Goal: Register for event/course

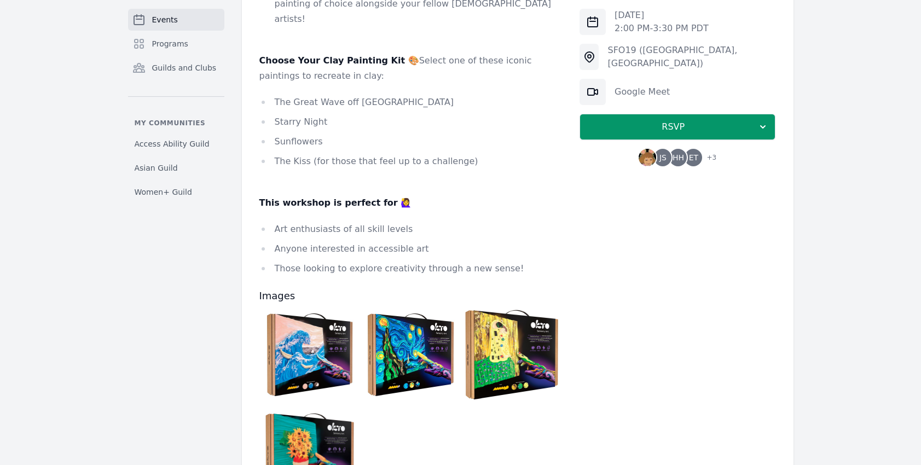
scroll to position [562, 0]
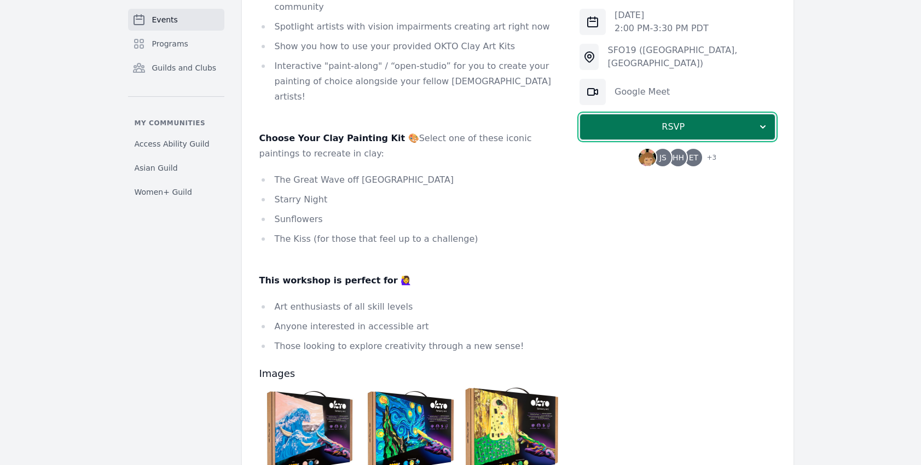
click at [667, 130] on span "RSVP" at bounding box center [673, 126] width 169 height 13
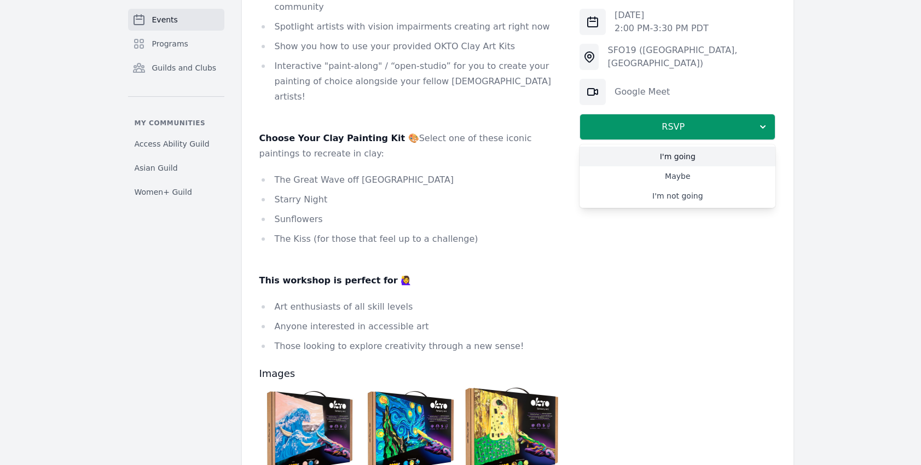
click at [664, 156] on link "I'm going" at bounding box center [677, 157] width 196 height 20
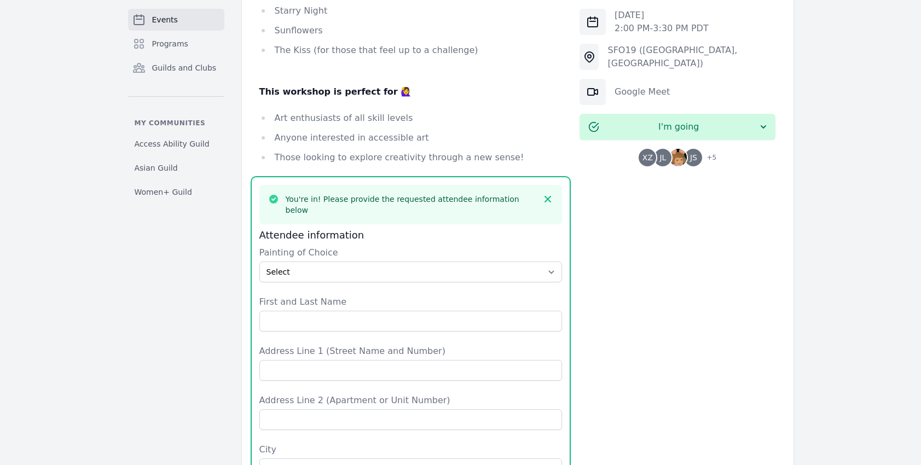
scroll to position [719, 0]
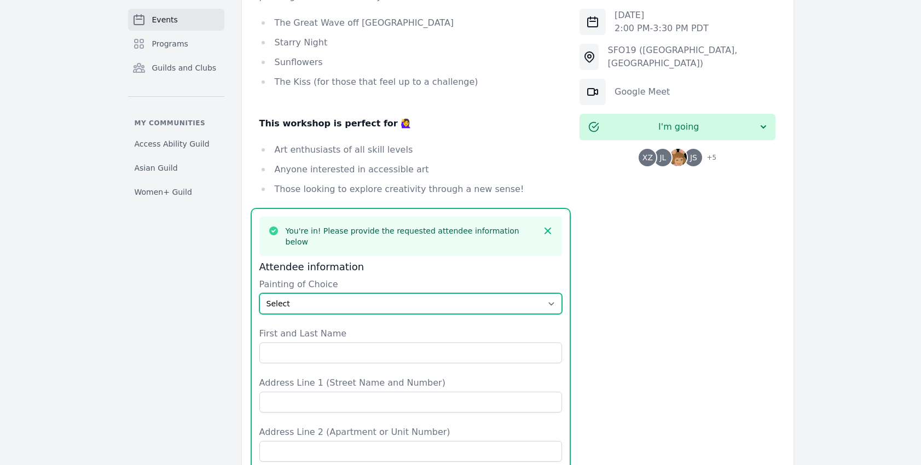
click at [304, 293] on select "Select The Great Wave off Kanagawa Starry Night Sunflowers The Kiss" at bounding box center [410, 303] width 303 height 21
click at [259, 293] on select "Select The Great Wave off Kanagawa Starry Night Sunflowers The Kiss" at bounding box center [410, 303] width 303 height 21
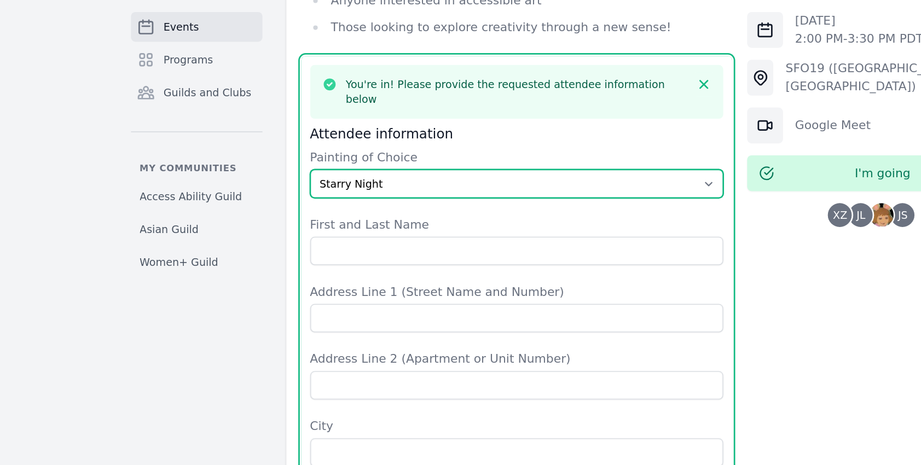
scroll to position [863, 0]
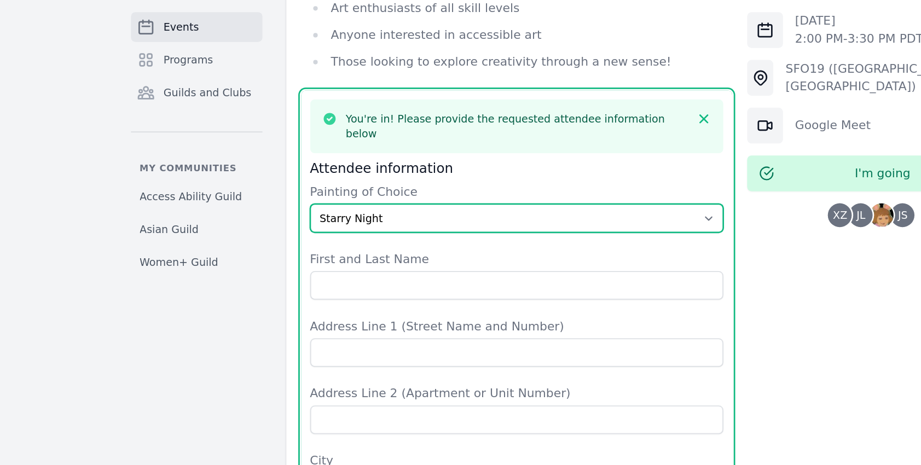
click at [317, 149] on select "Select The Great Wave off Kanagawa Starry Night Sunflowers The Kiss" at bounding box center [410, 159] width 303 height 21
select select "Sunflowers"
click at [259, 149] on select "Select The Great Wave off Kanagawa Starry Night Sunflowers The Kiss" at bounding box center [410, 159] width 303 height 21
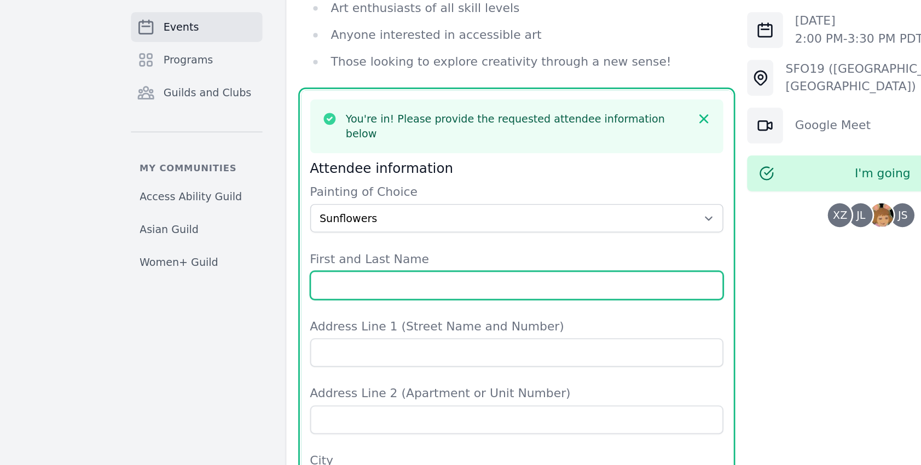
click at [292, 199] on input "First and Last Name" at bounding box center [410, 209] width 303 height 21
type input "[PERSON_NAME]"
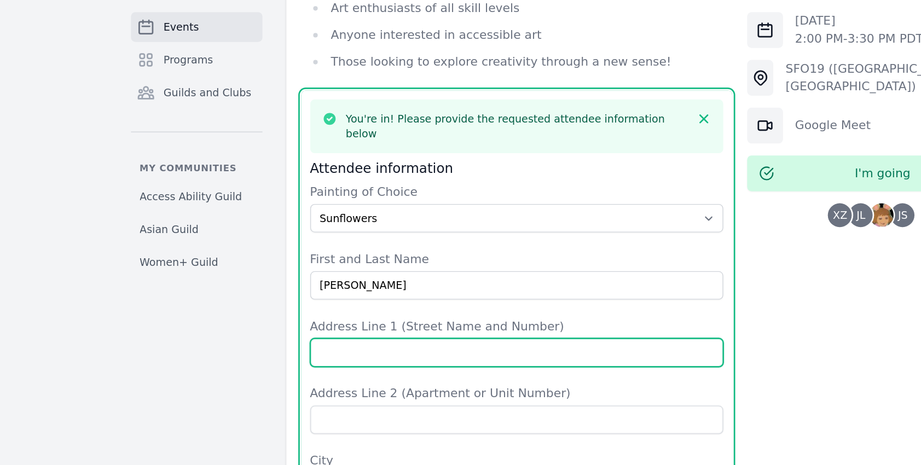
click at [284, 248] on input "Address Line 1 (Street Name and Number)" at bounding box center [410, 258] width 303 height 21
type input "9"
type input "[STREET_ADDRESS]"
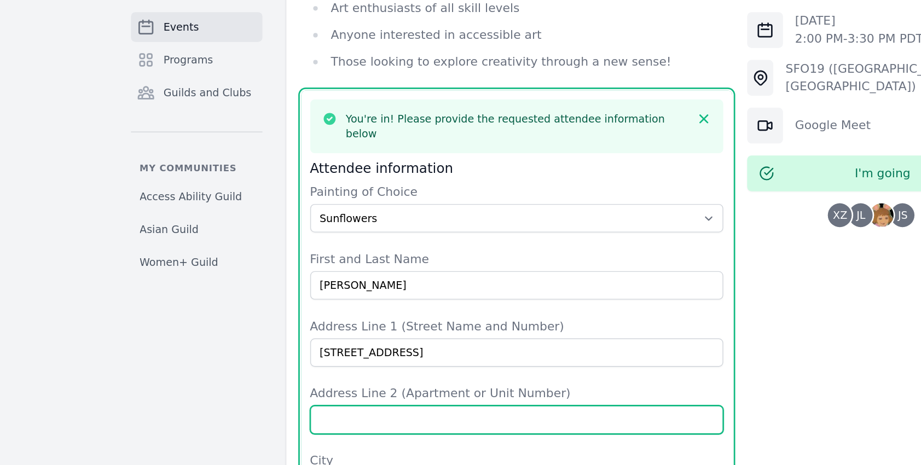
click at [288, 297] on input "Address Line 2 (Apartment or Unit Number)" at bounding box center [410, 307] width 303 height 21
type input "Apt 114"
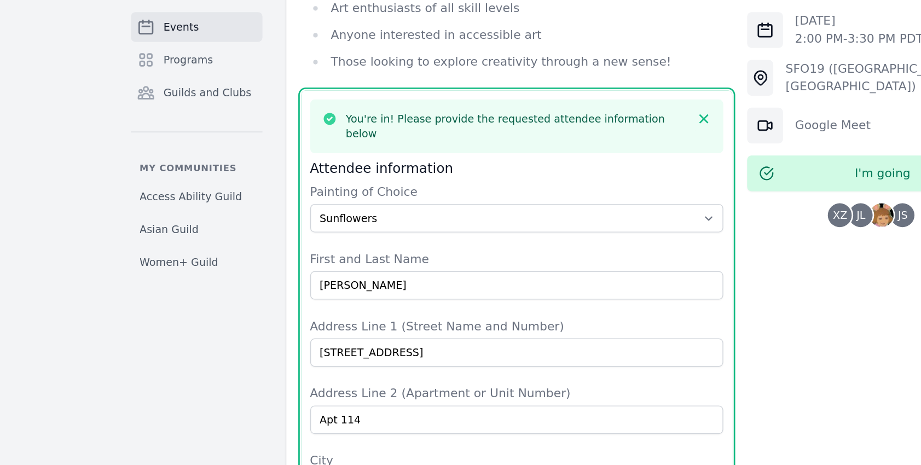
click at [286, 346] on input "City" at bounding box center [410, 356] width 303 height 21
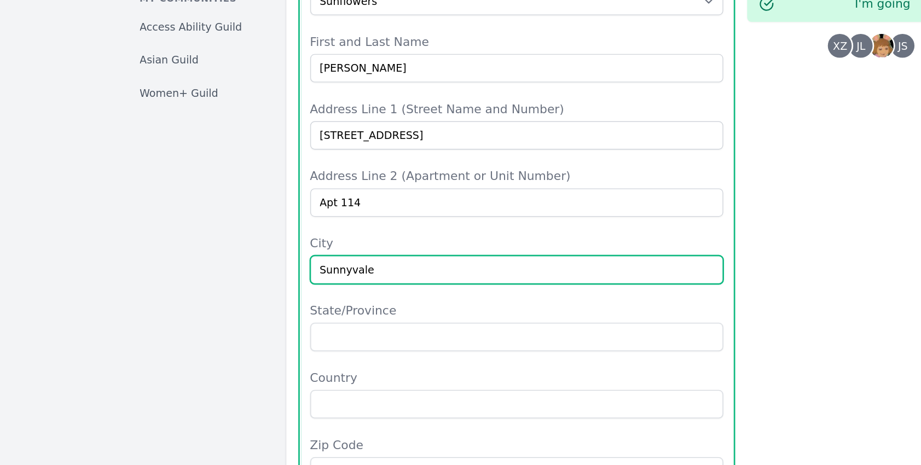
scroll to position [902, 0]
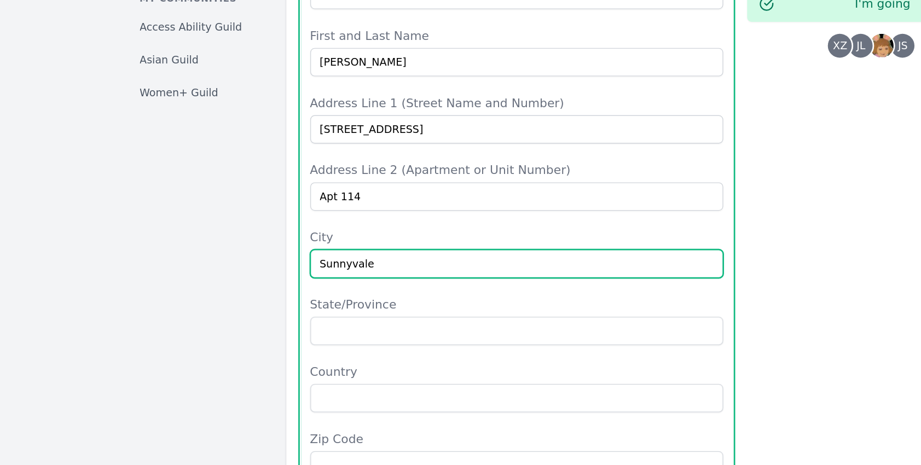
type input "Sunnyvale"
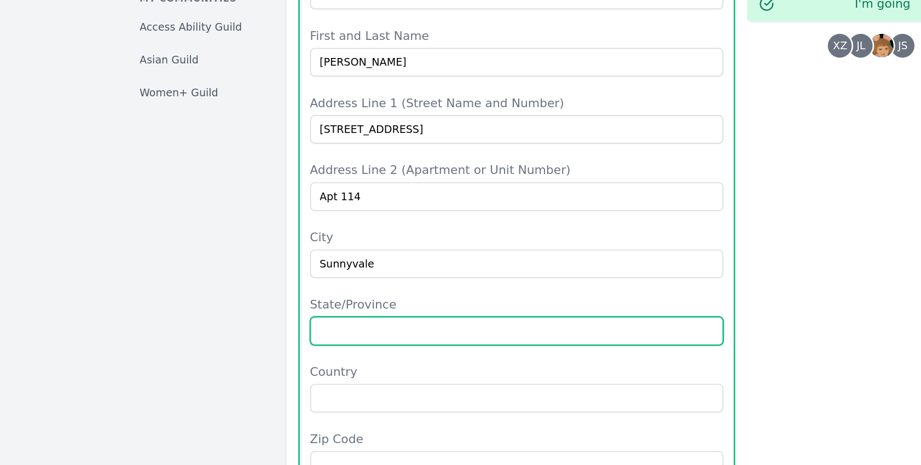
click at [286, 356] on input "State/Province" at bounding box center [410, 366] width 303 height 21
type input "CA"
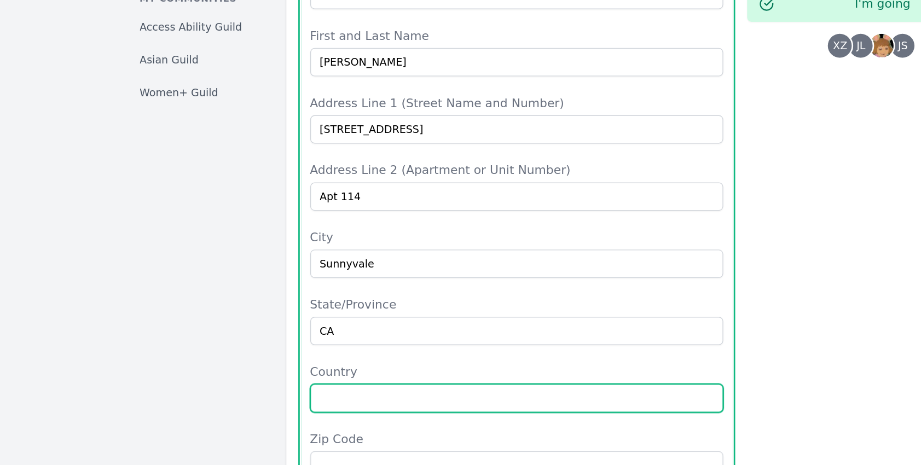
click at [282, 405] on input "Country" at bounding box center [410, 415] width 303 height 21
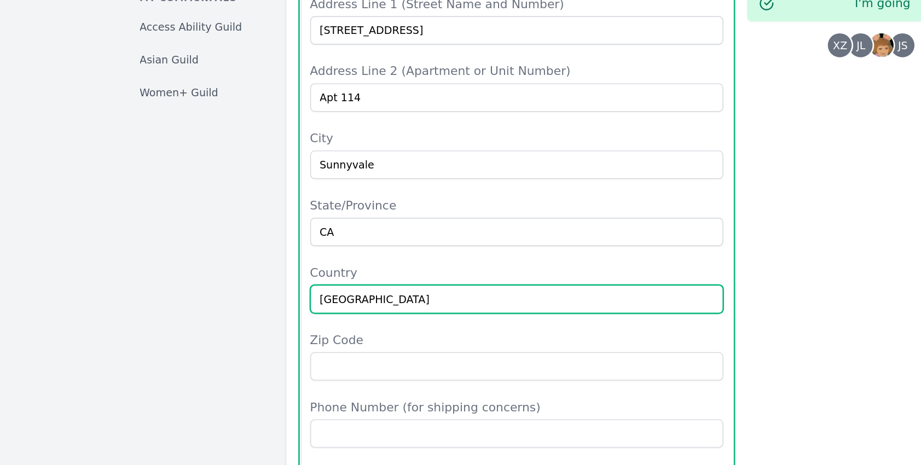
scroll to position [1018, 0]
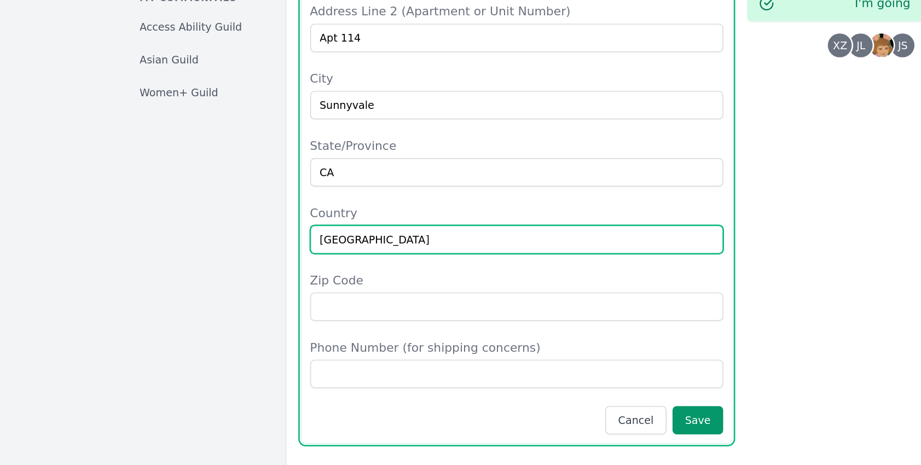
type input "[GEOGRAPHIC_DATA]"
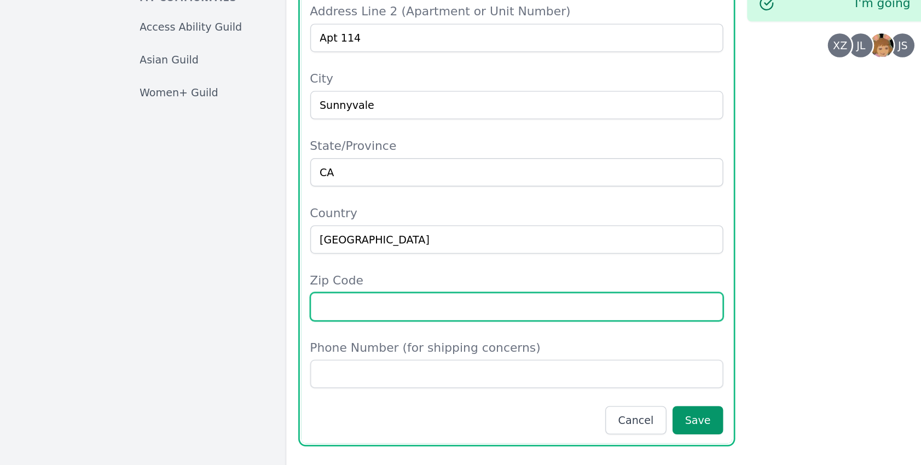
click at [288, 339] on input "Zip Code" at bounding box center [410, 349] width 303 height 21
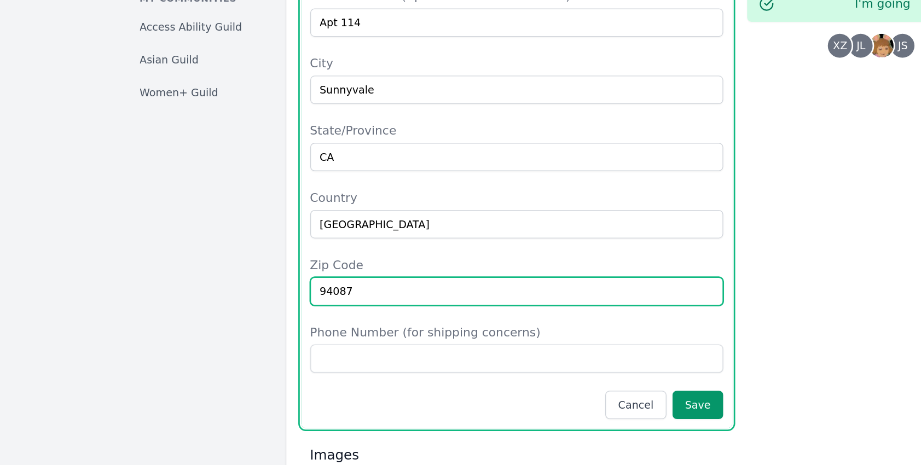
scroll to position [1042, 0]
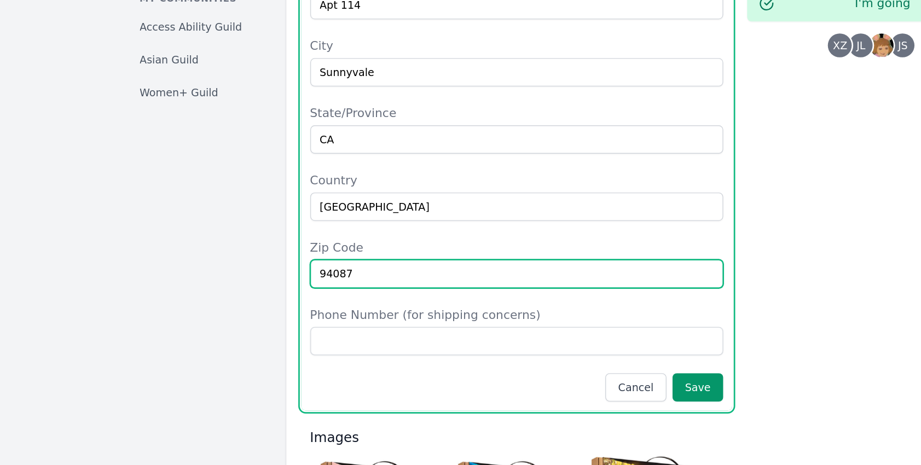
type input "94087"
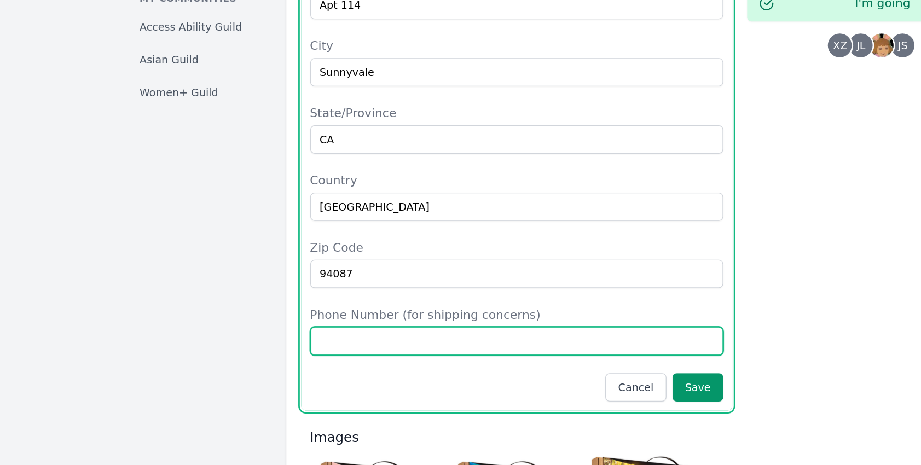
click at [292, 364] on input "Phone Number (for shipping concerns)" at bounding box center [410, 374] width 303 height 21
type input "2027391806"
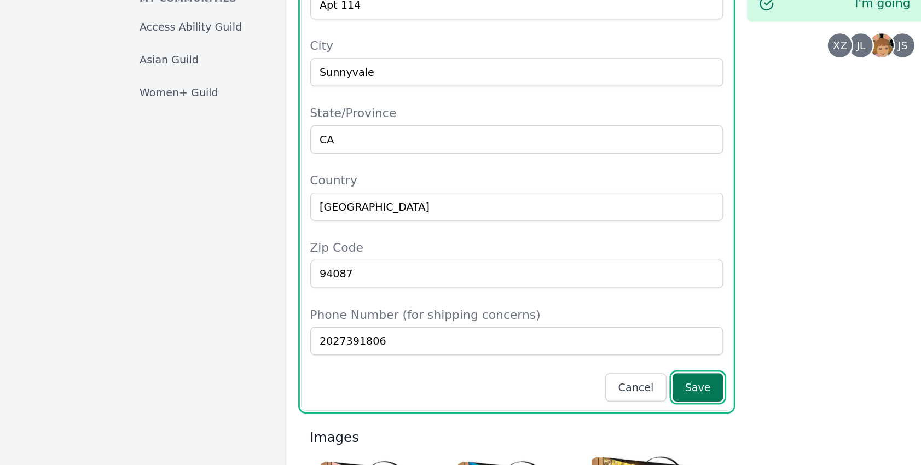
click at [548, 398] on button "Save" at bounding box center [543, 408] width 37 height 21
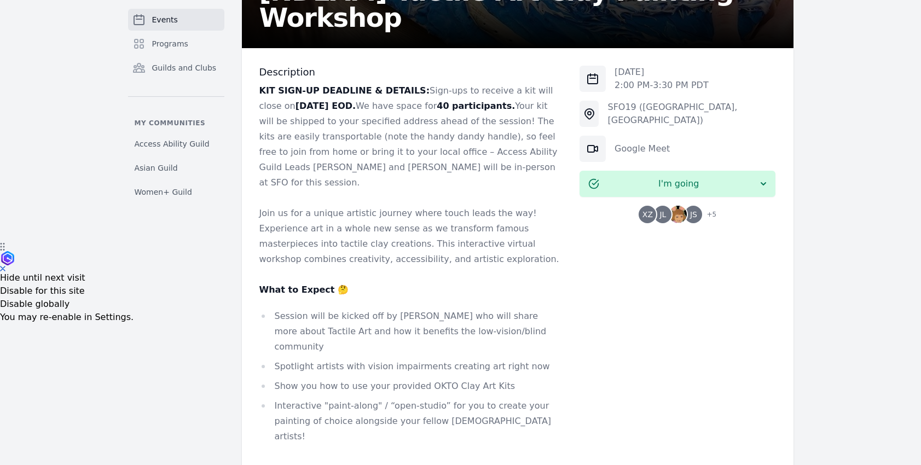
scroll to position [0, 0]
